Goal: Navigation & Orientation: Find specific page/section

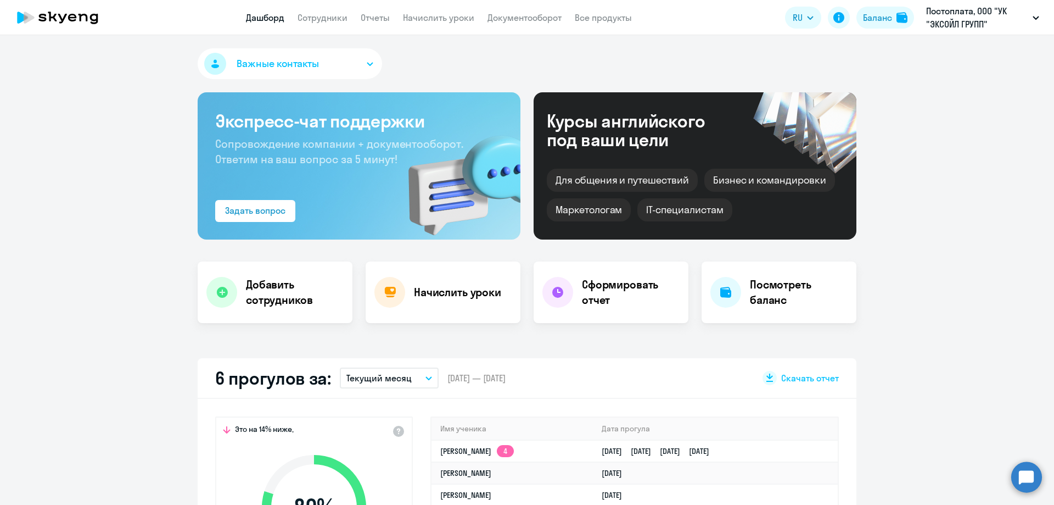
select select "30"
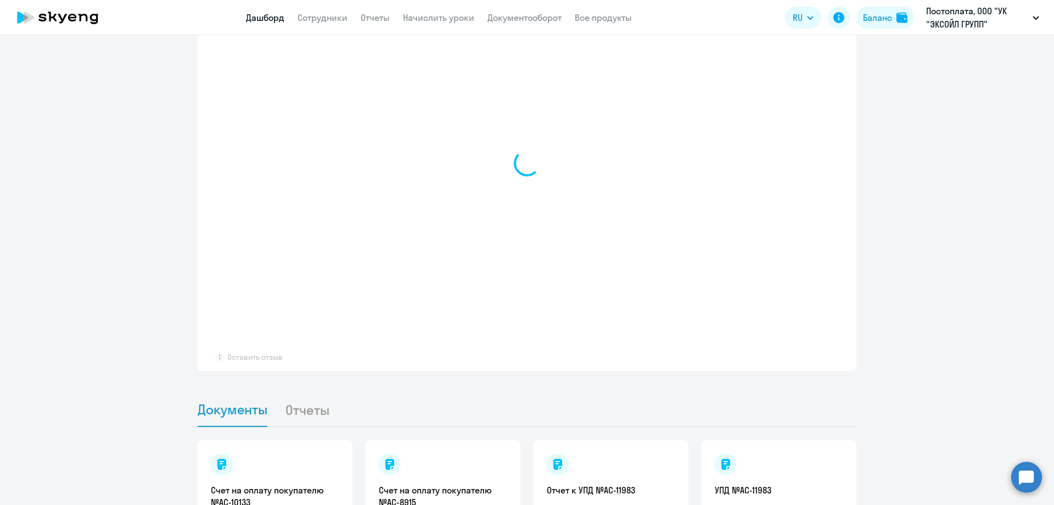
scroll to position [613, 0]
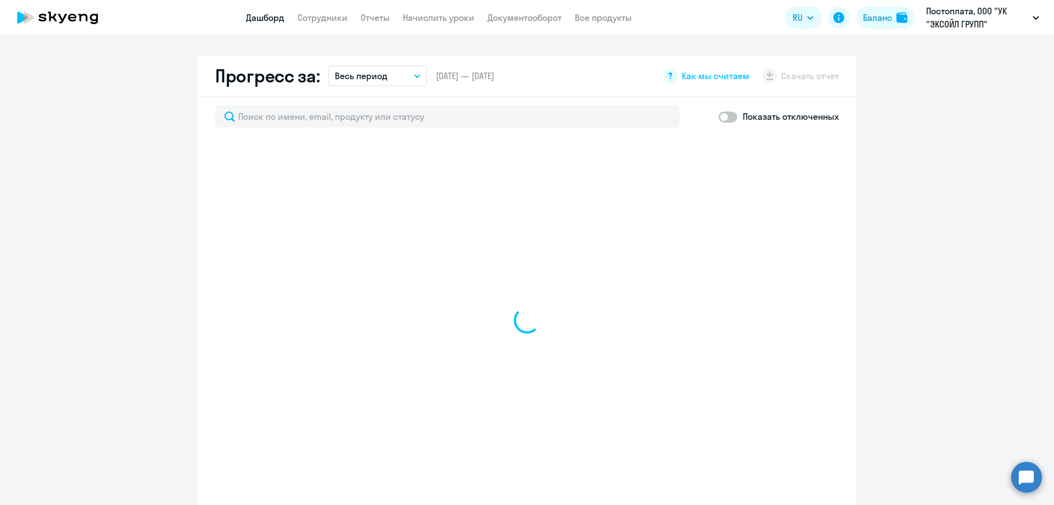
select select "30"
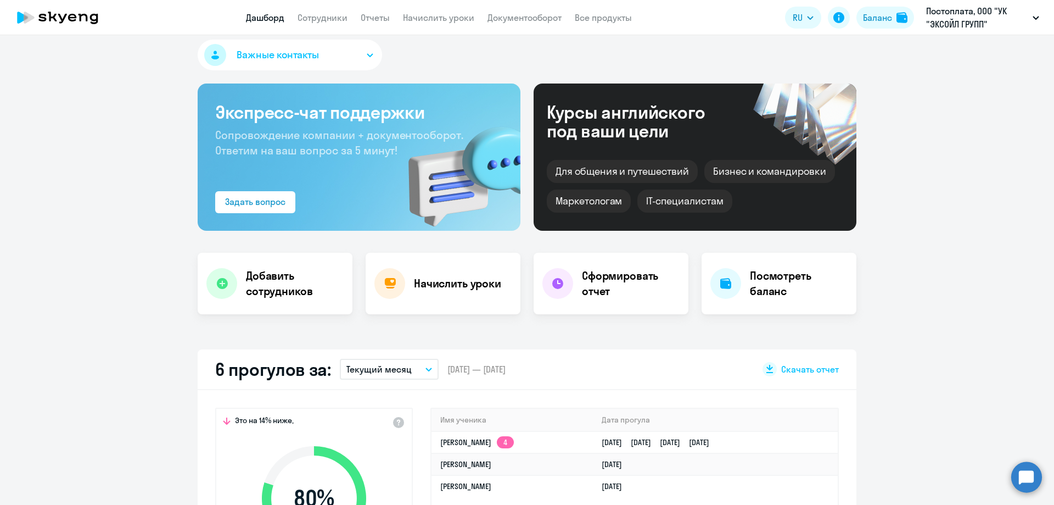
scroll to position [0, 0]
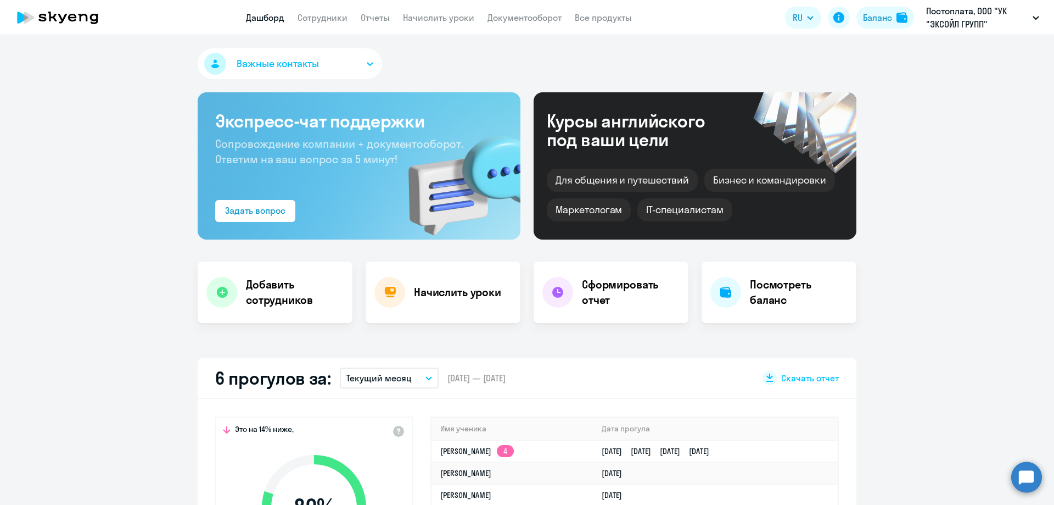
click at [357, 68] on button "Важные контакты" at bounding box center [290, 63] width 185 height 31
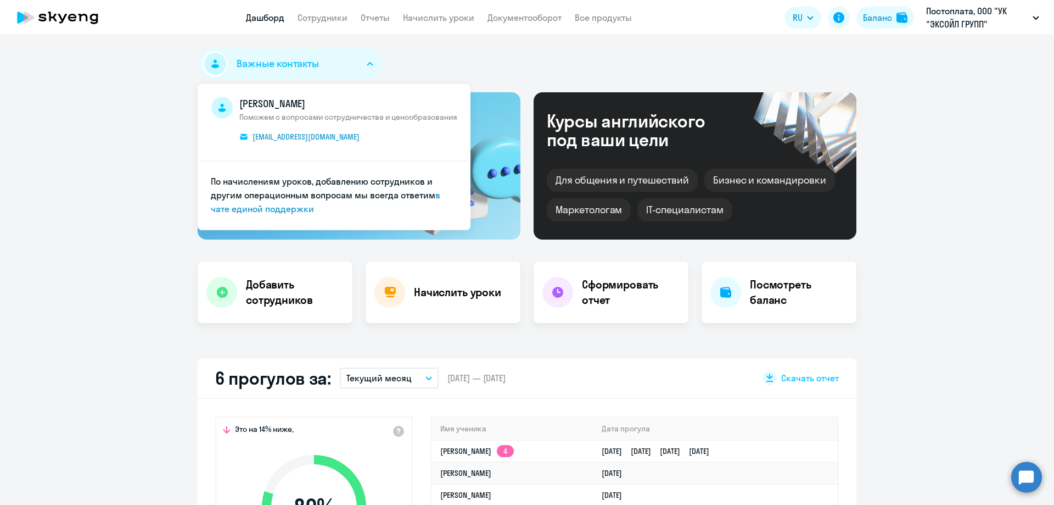
click at [357, 68] on button "Важные контакты" at bounding box center [290, 63] width 185 height 31
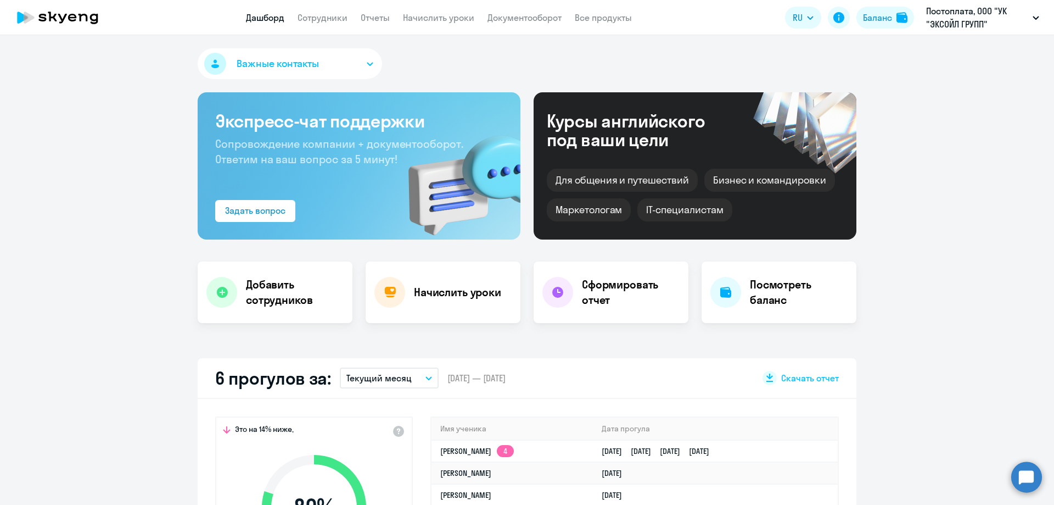
click at [81, 18] on icon at bounding box center [57, 17] width 97 height 27
